Goal: Task Accomplishment & Management: Manage account settings

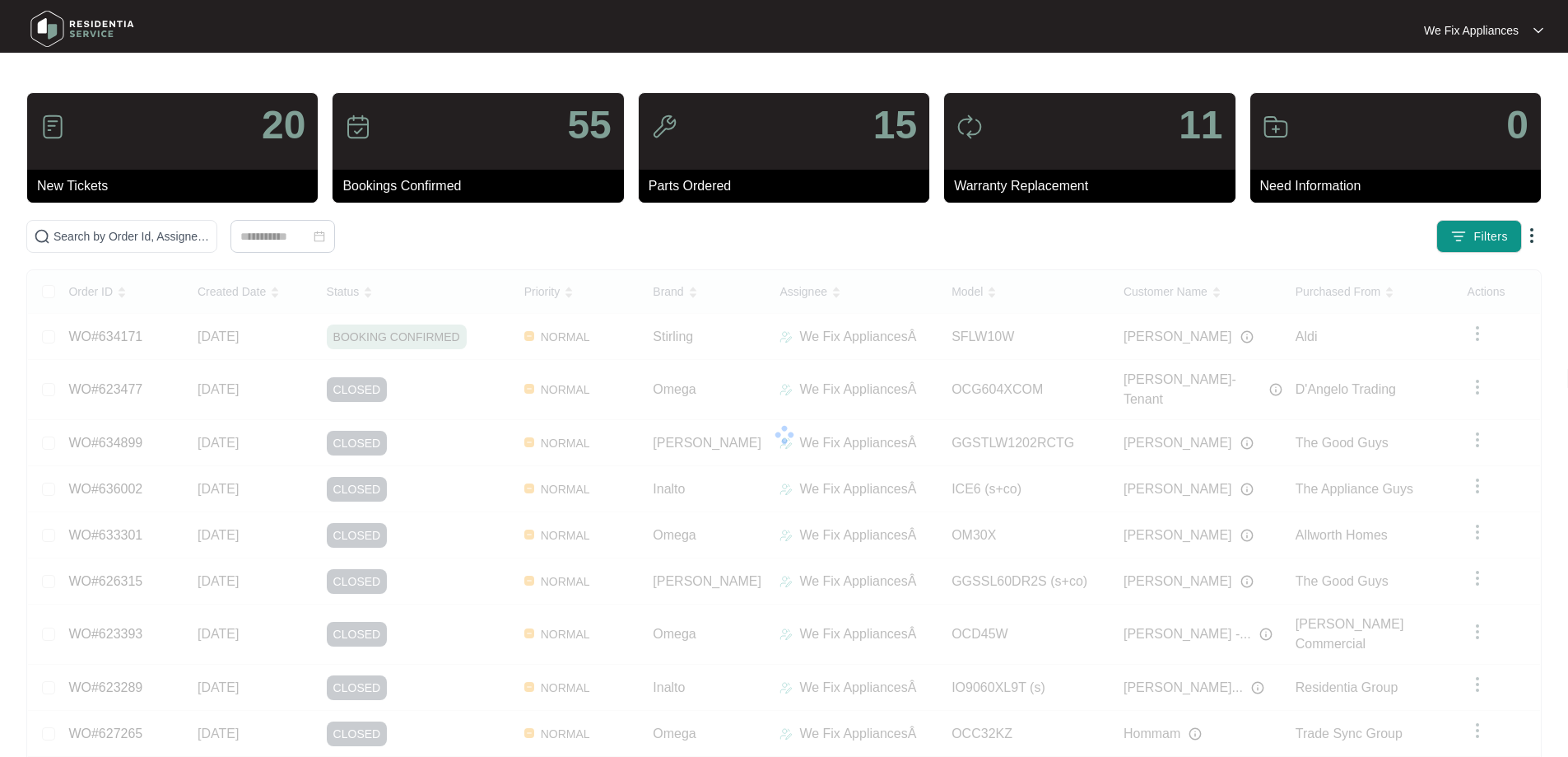
scroll to position [89, 0]
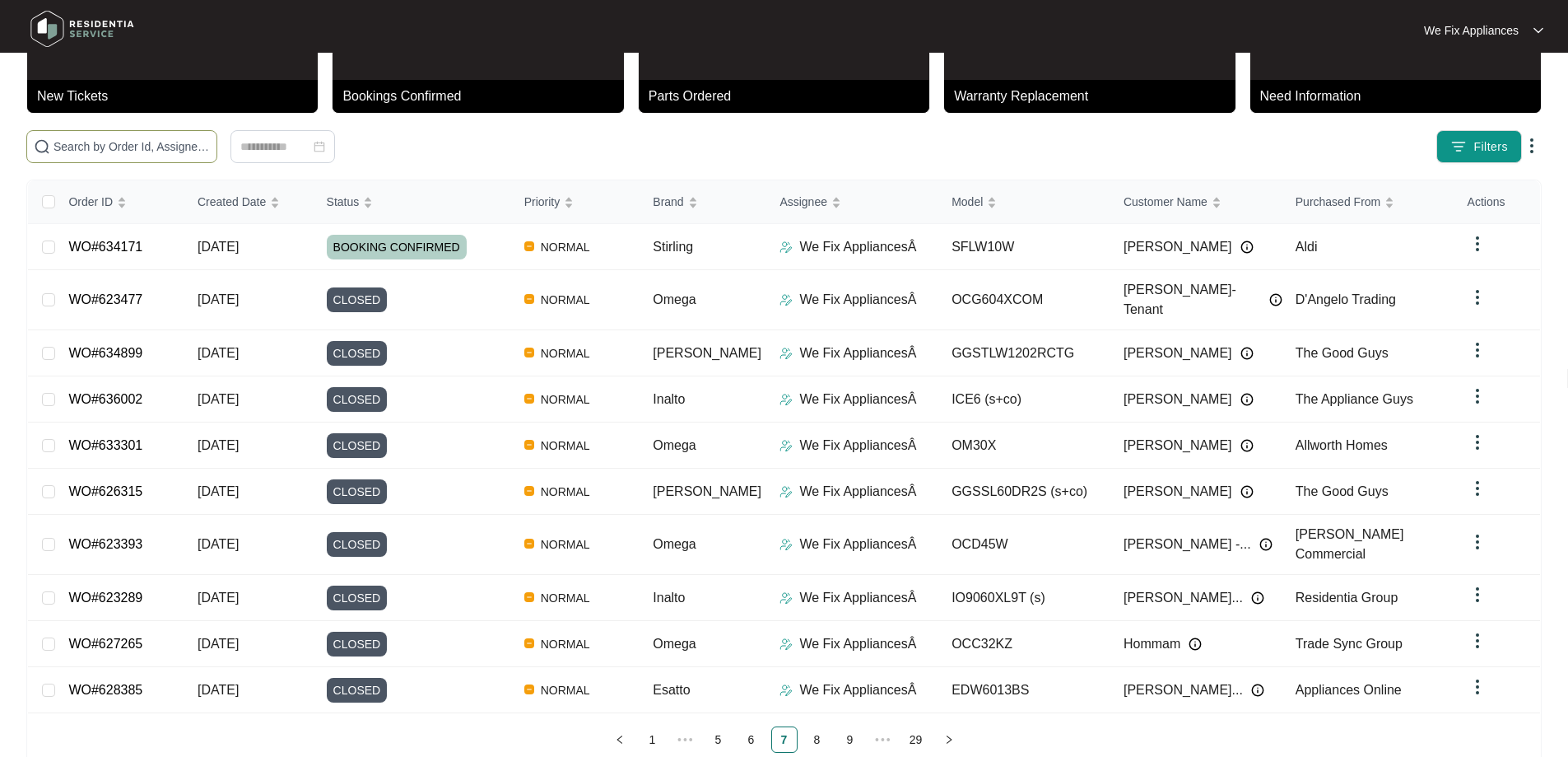
paste input "631117"
type input "631117"
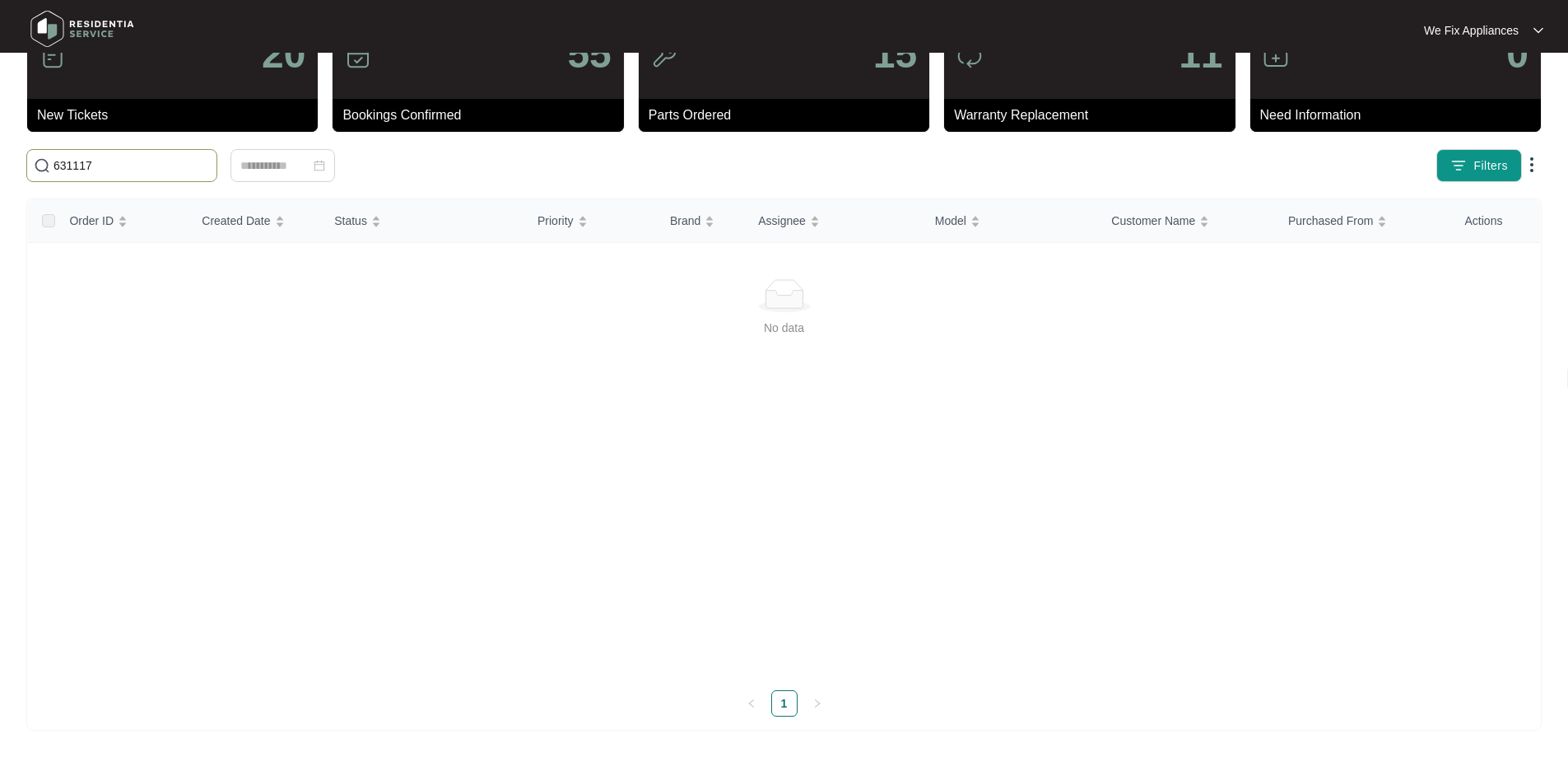
scroll to position [71, 0]
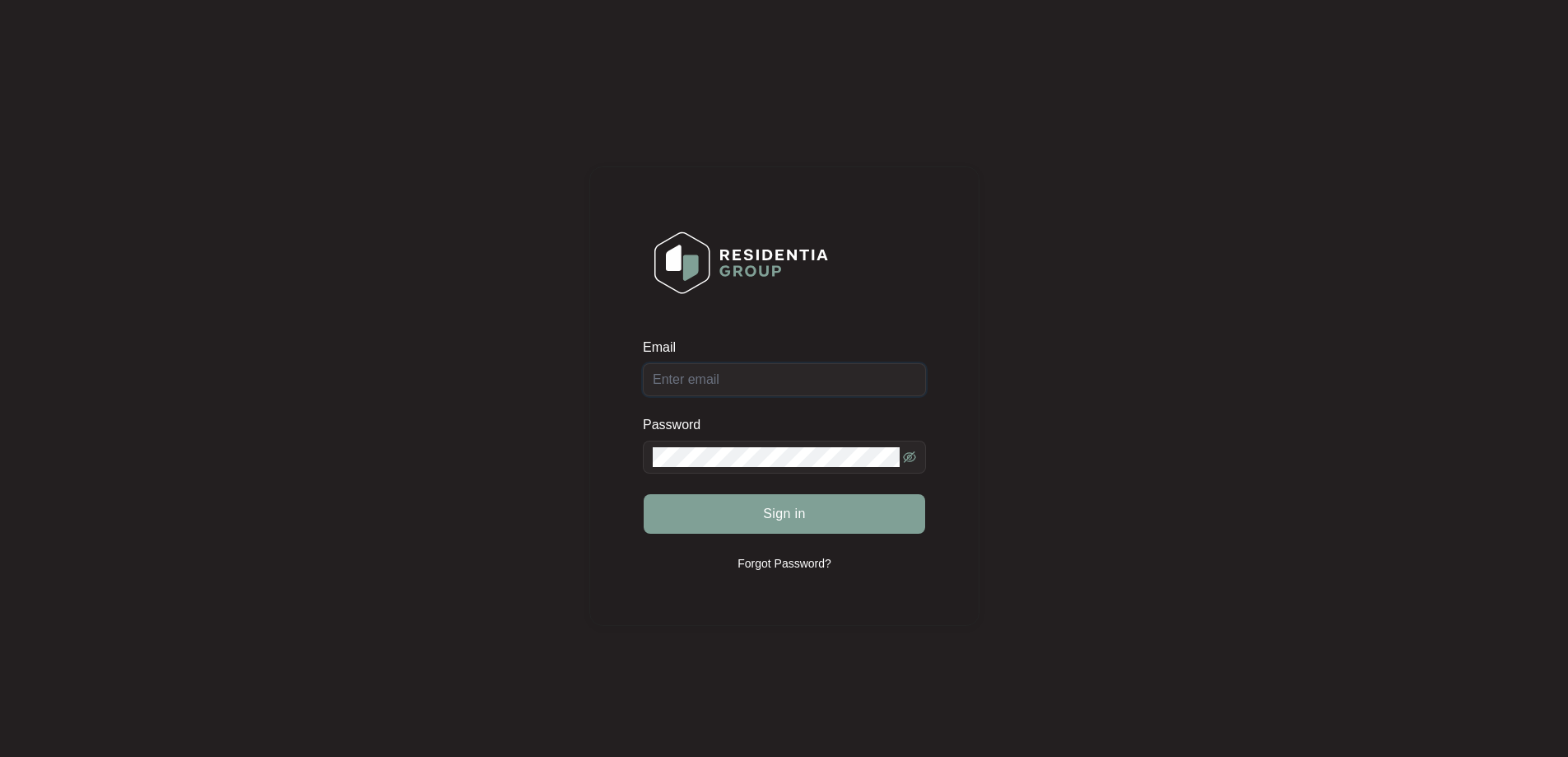
click at [803, 381] on div "Email" at bounding box center [784, 367] width 284 height 58
type input "[EMAIL_ADDRESS][DOMAIN_NAME]"
click at [806, 517] on button "Sign in" at bounding box center [784, 513] width 282 height 39
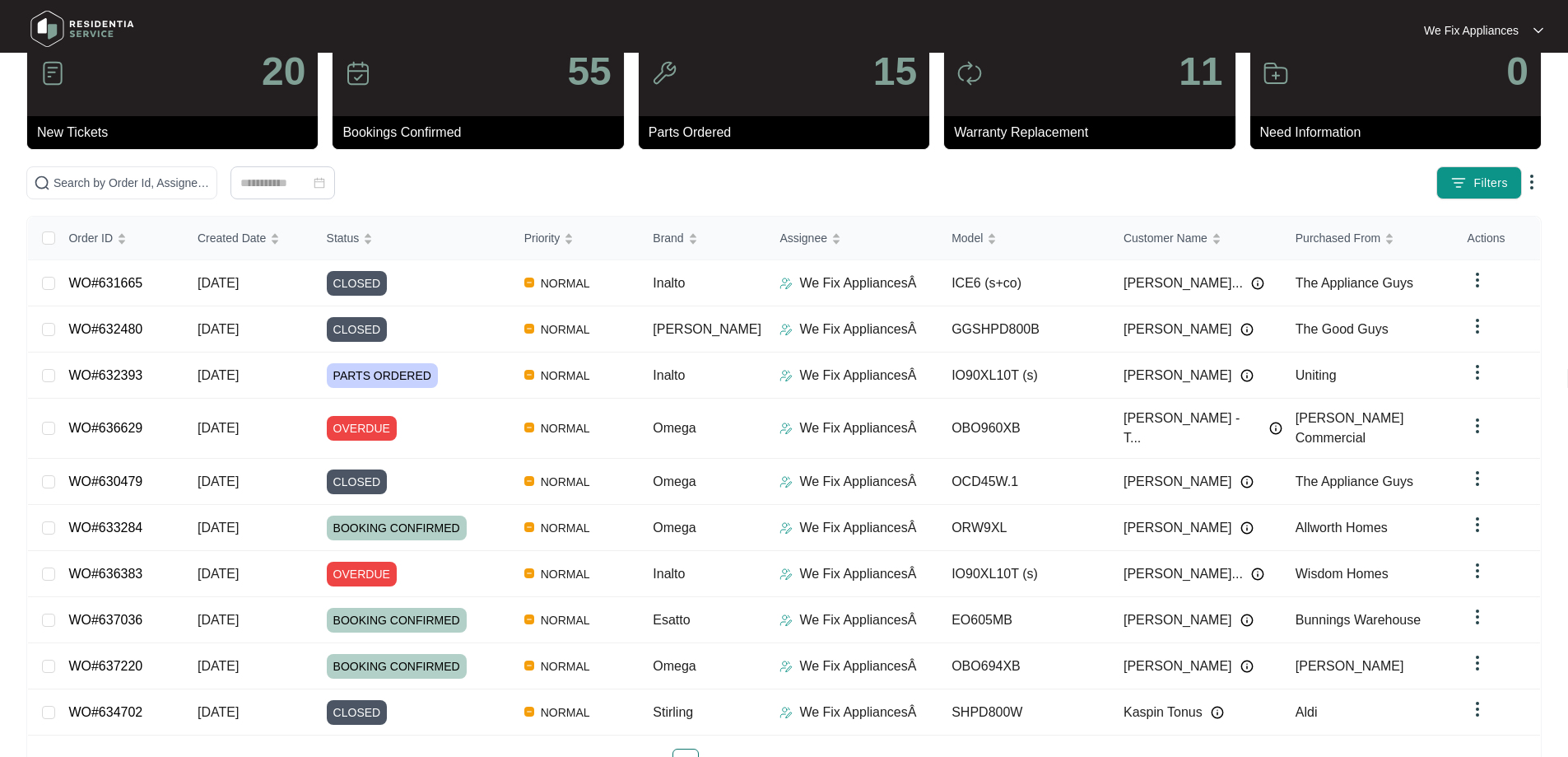
scroll to position [83, 0]
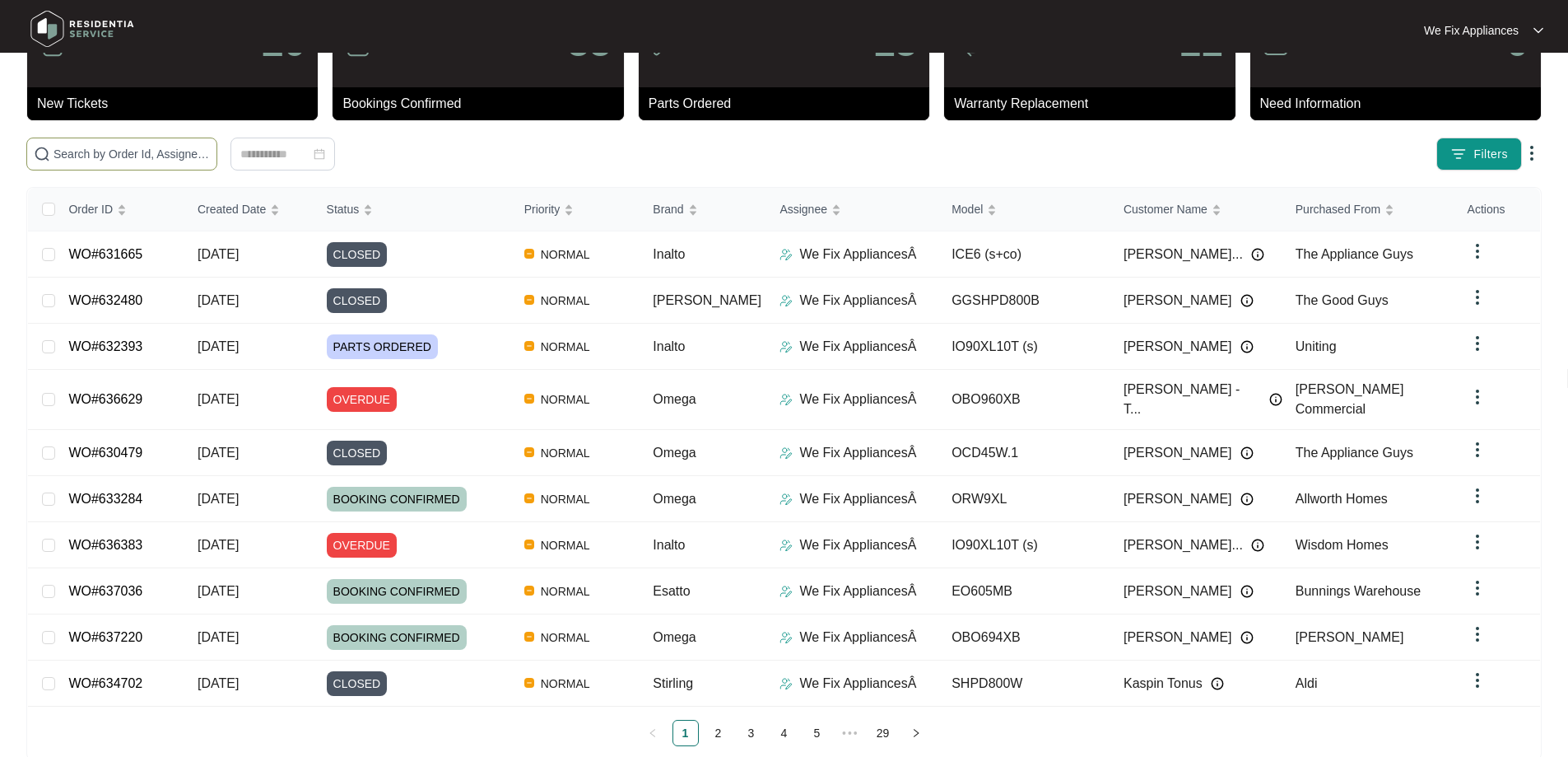
paste input "631117"
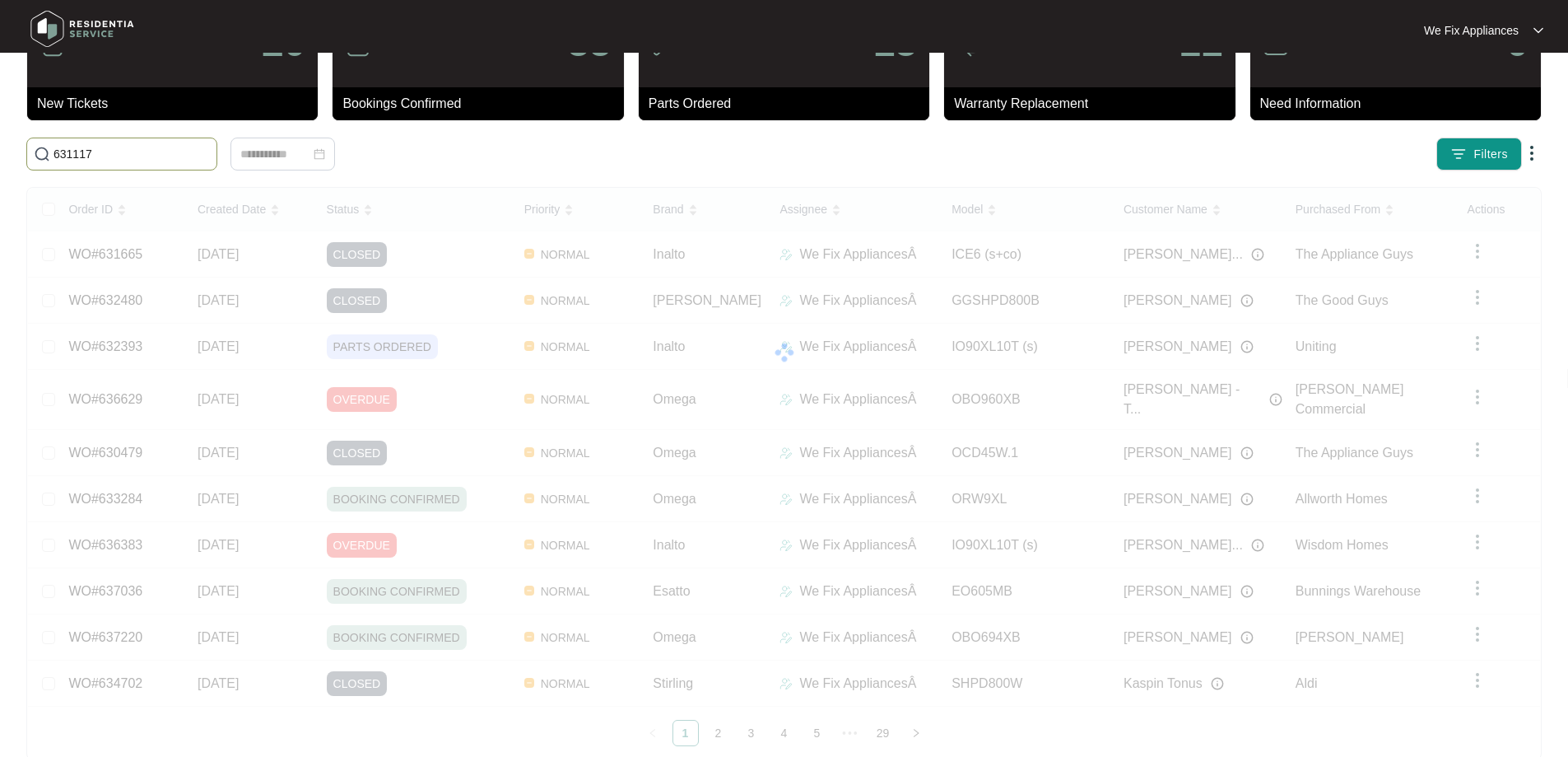
scroll to position [0, 0]
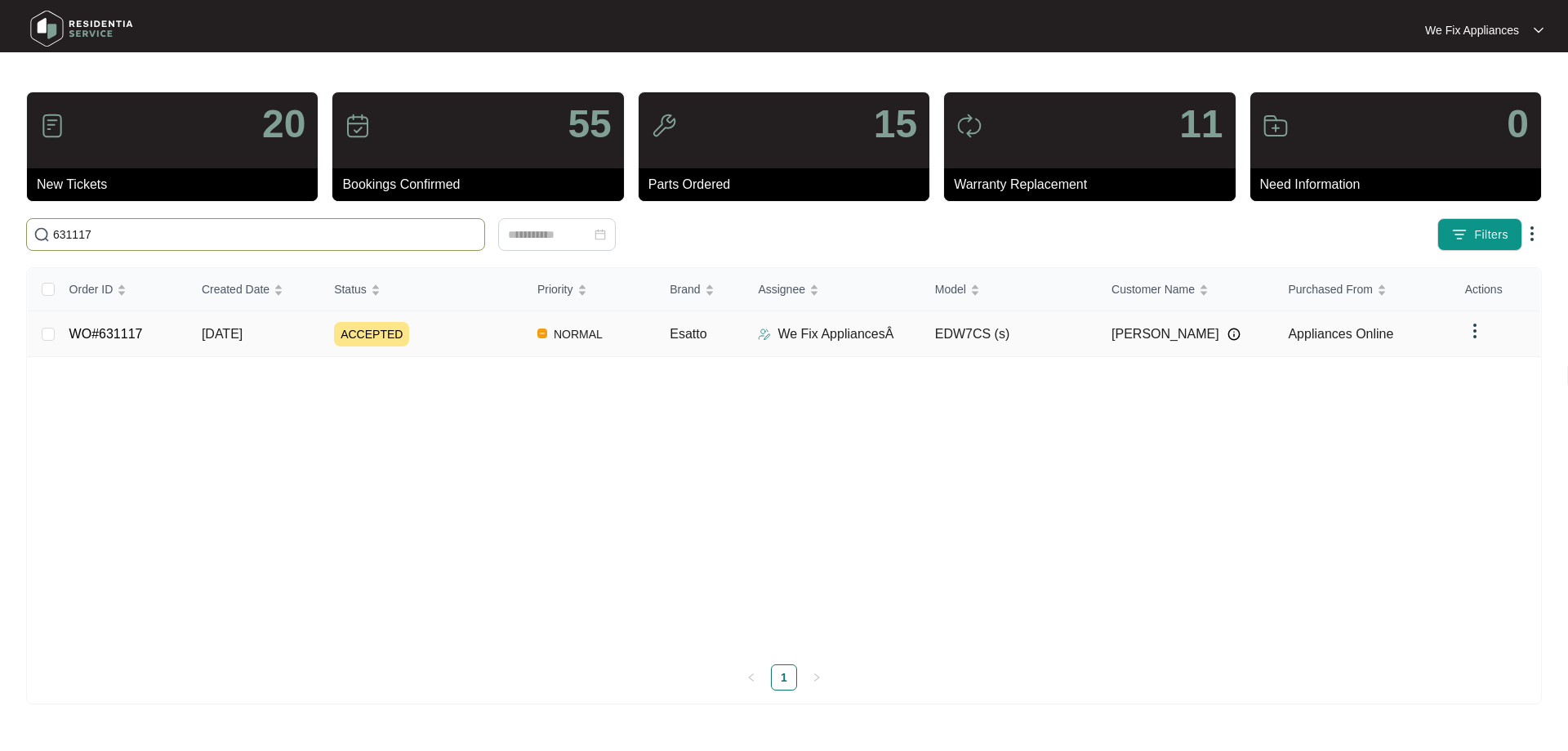
type input "631117"
click at [113, 338] on link "WO#631117" at bounding box center [106, 333] width 74 height 14
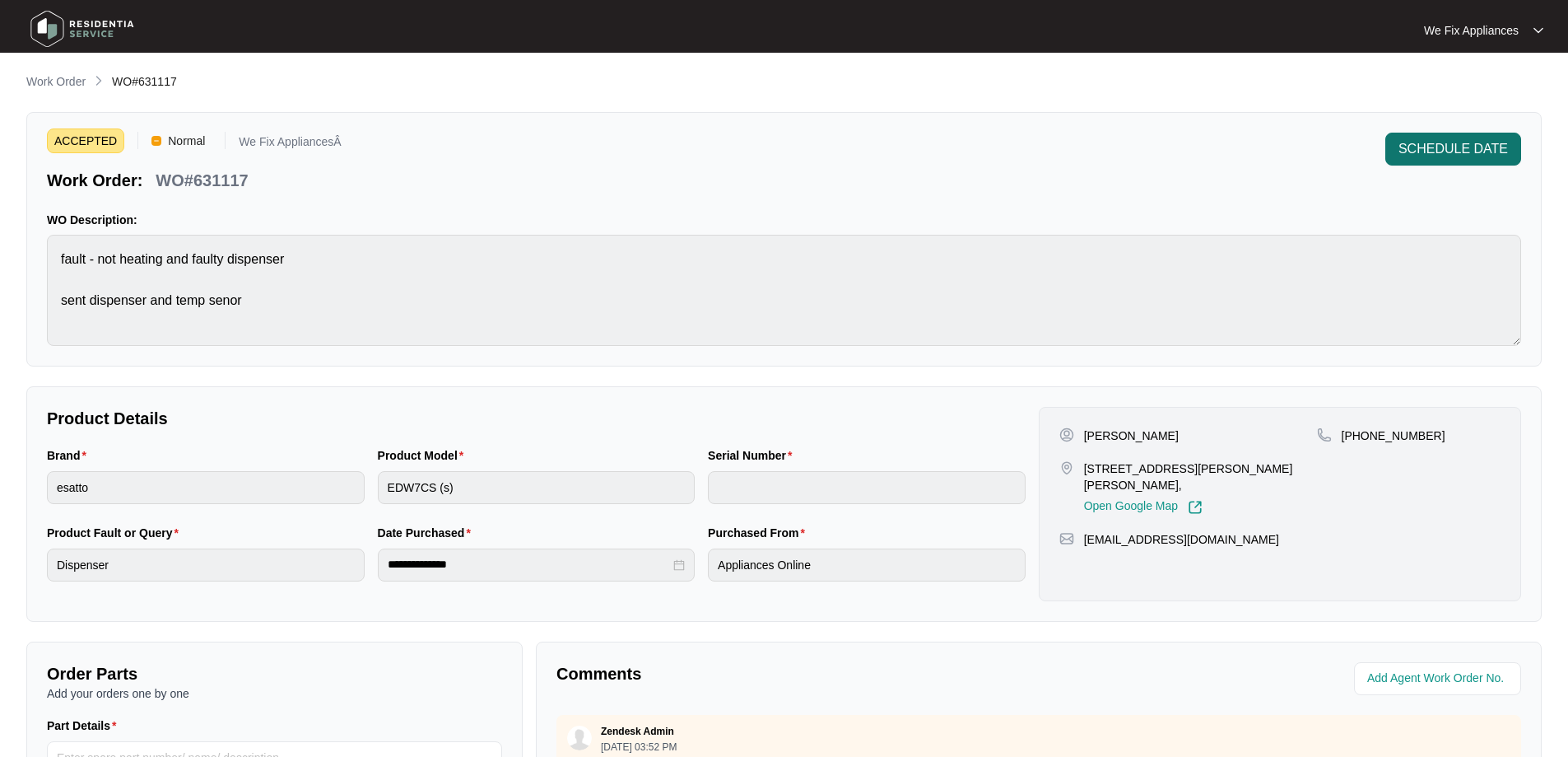
click at [1450, 136] on button "SCHEDULE DATE" at bounding box center [1454, 149] width 136 height 33
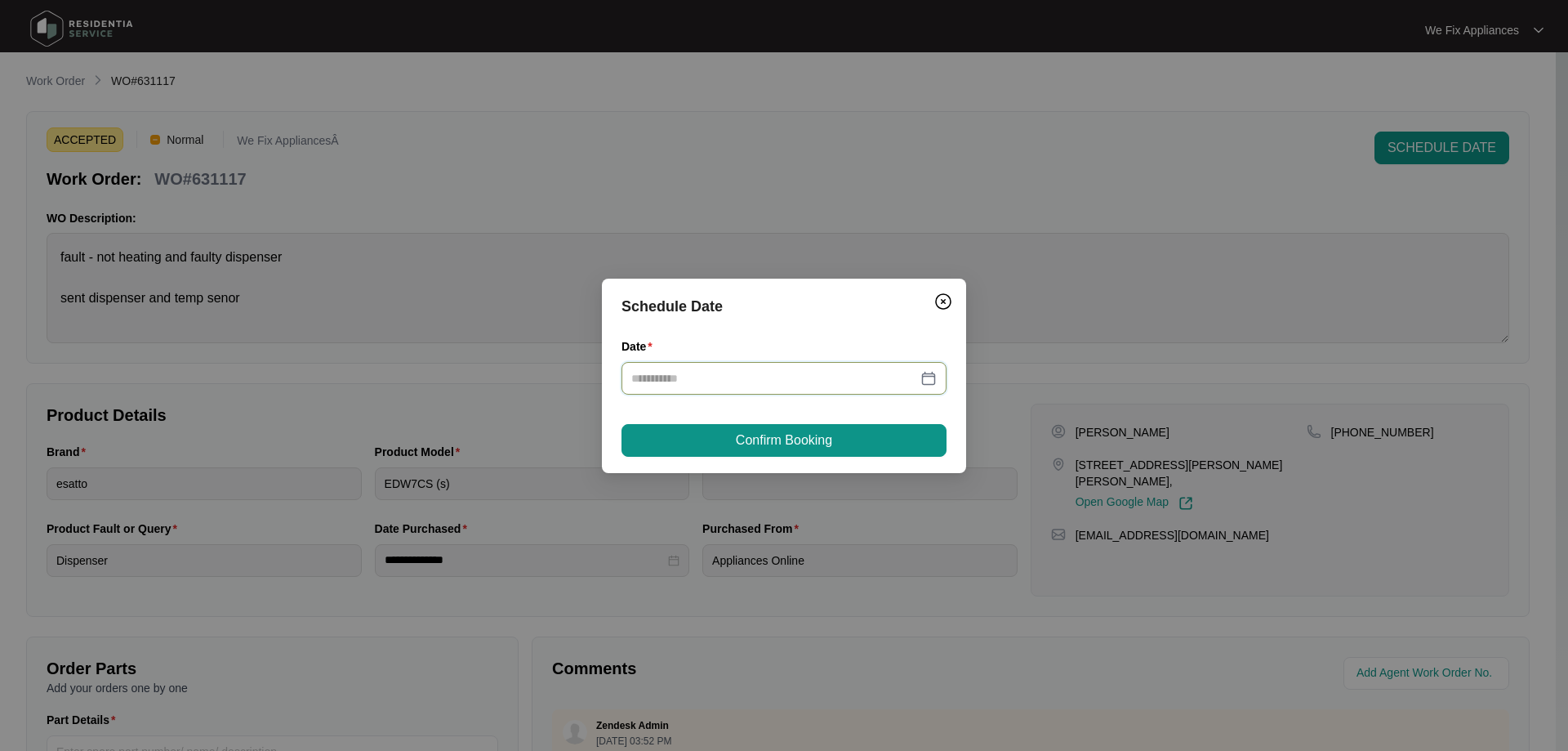
click at [717, 383] on input "Date" at bounding box center [774, 377] width 286 height 18
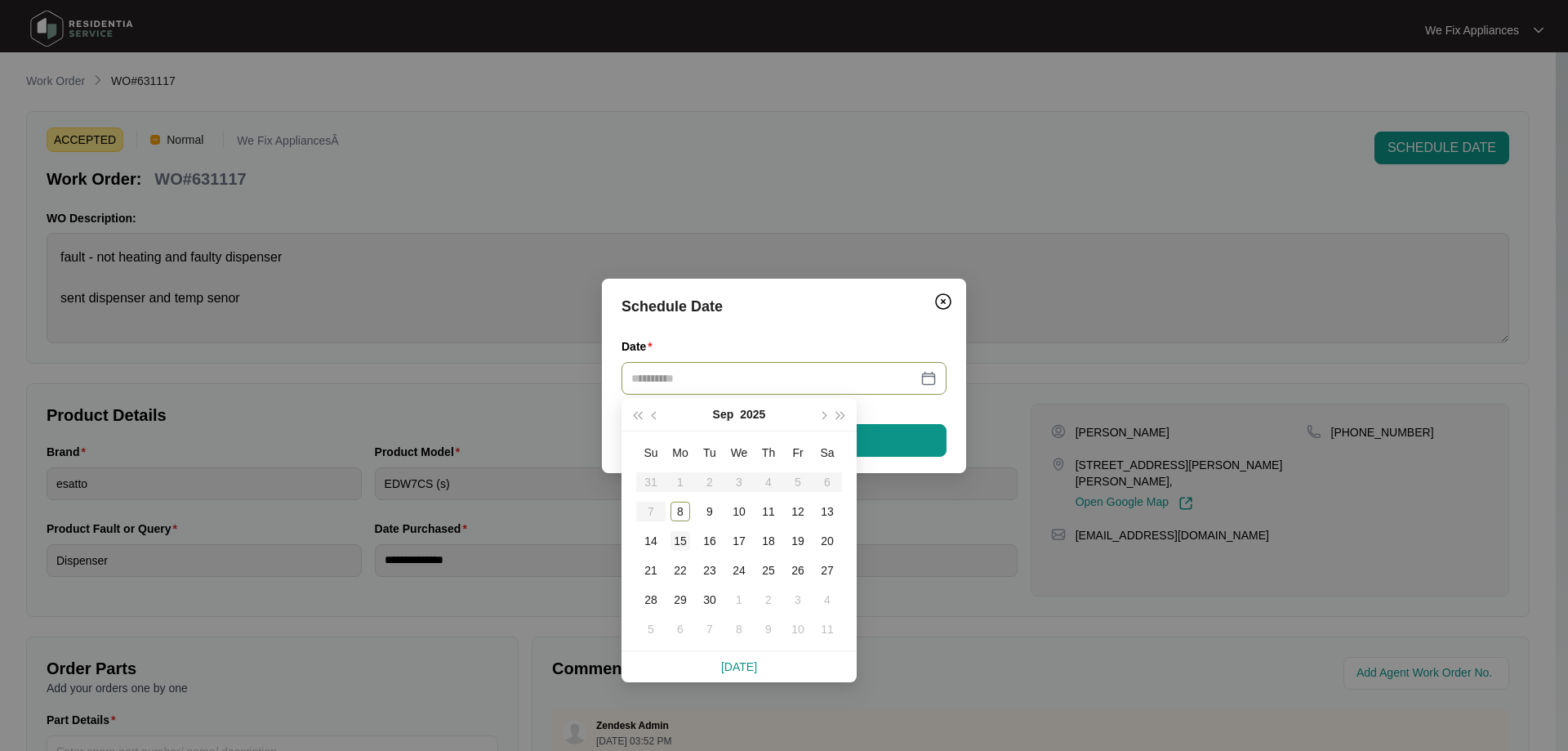
click at [672, 542] on div "15" at bounding box center [680, 540] width 19 height 19
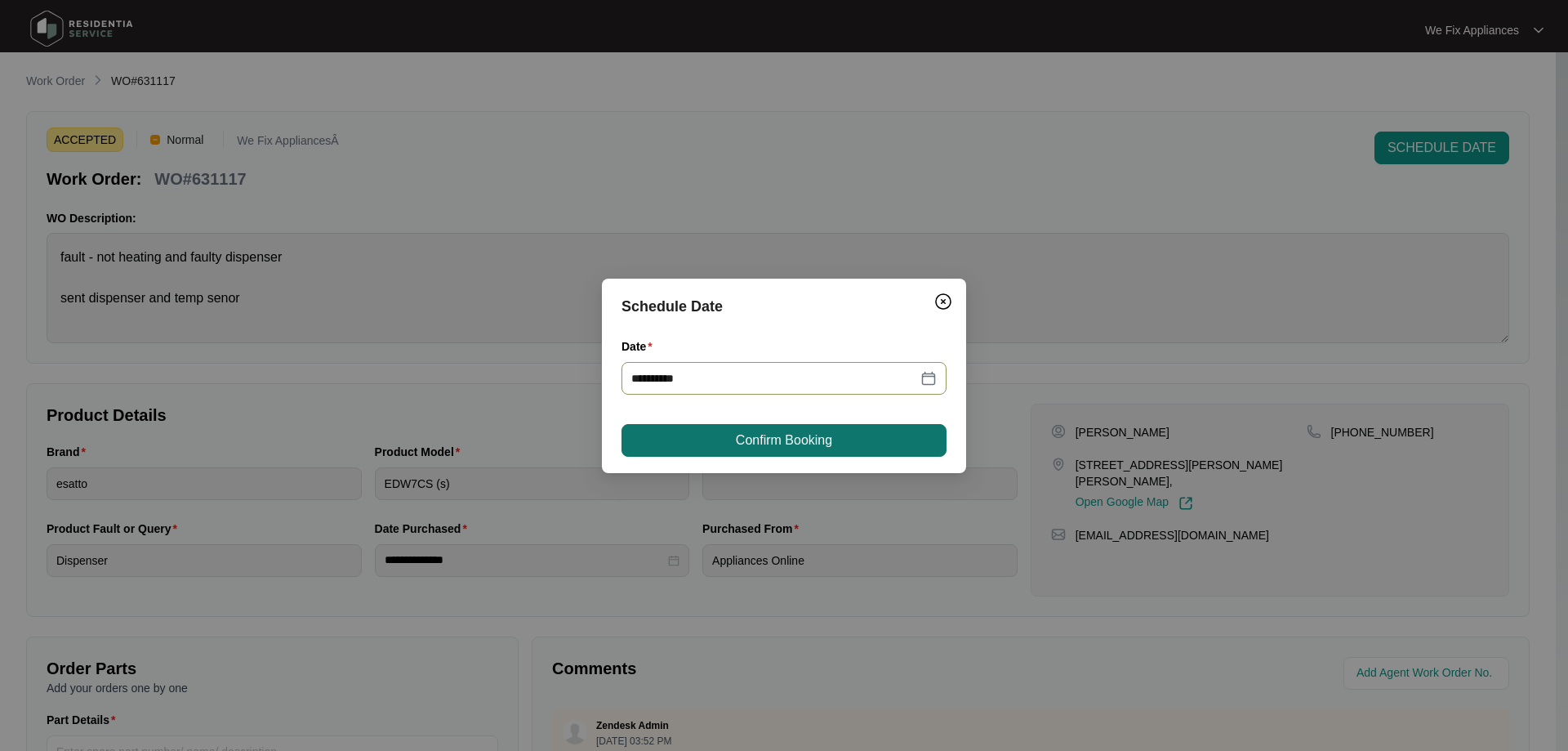
type input "**********"
click at [779, 437] on span "Confirm Booking" at bounding box center [784, 440] width 96 height 19
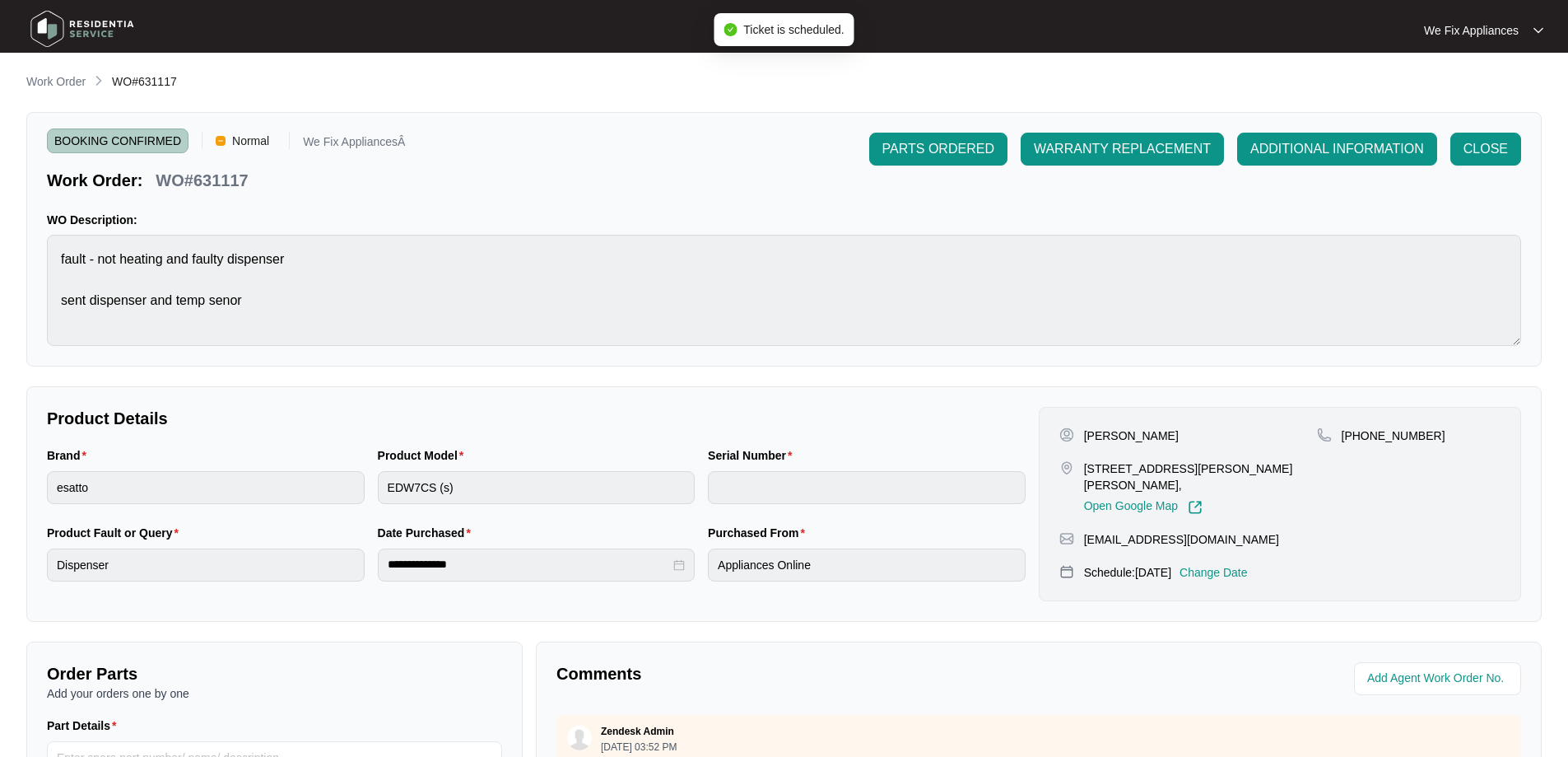
click at [112, 36] on img at bounding box center [83, 28] width 115 height 49
